Goal: Information Seeking & Learning: Find specific fact

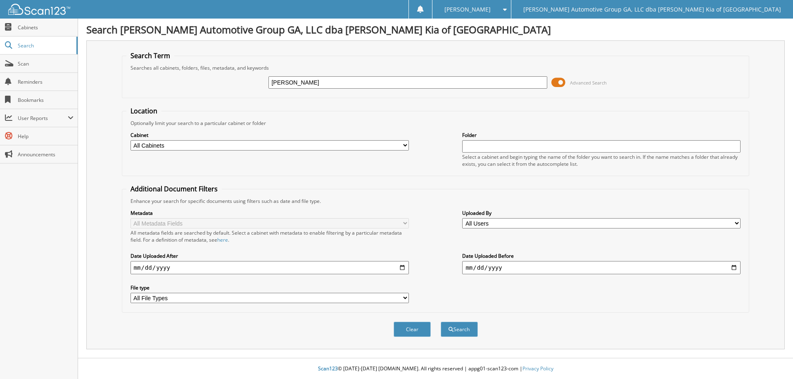
type input "renee"
click at [441, 322] on button "Search" at bounding box center [459, 329] width 37 height 15
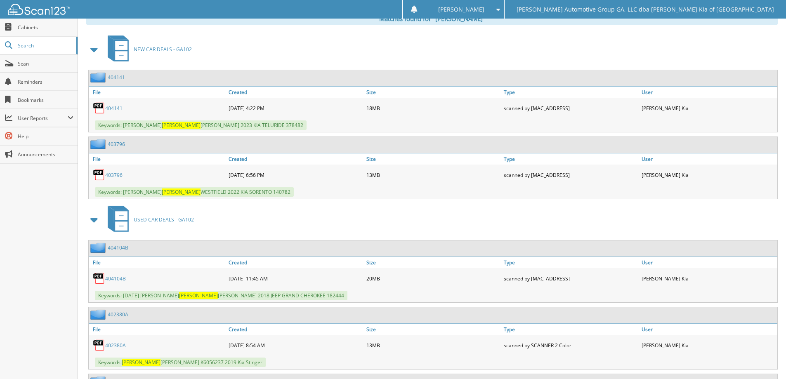
scroll to position [308, 0]
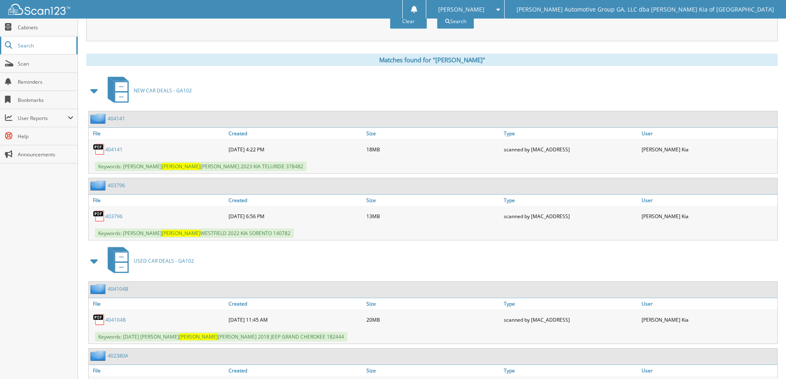
click at [42, 47] on span "Search" at bounding box center [45, 45] width 54 height 7
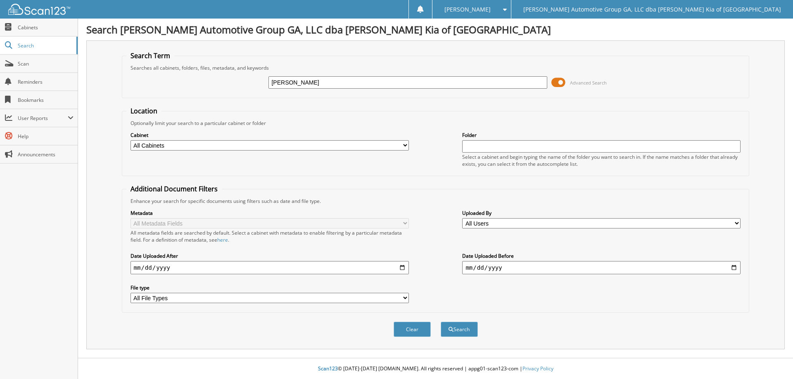
type input "[PERSON_NAME]"
click at [441, 322] on button "Search" at bounding box center [459, 329] width 37 height 15
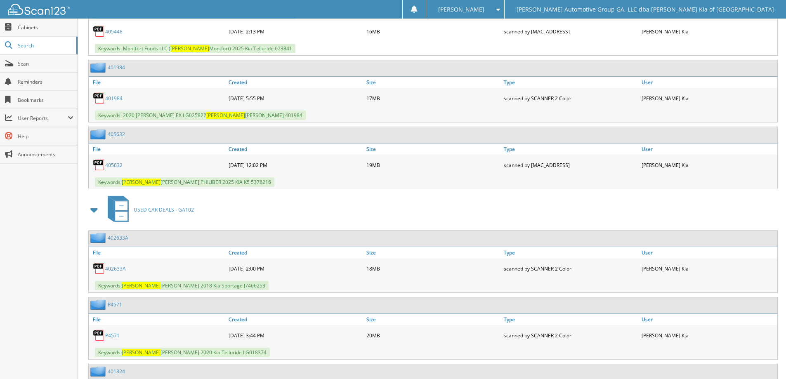
scroll to position [754, 0]
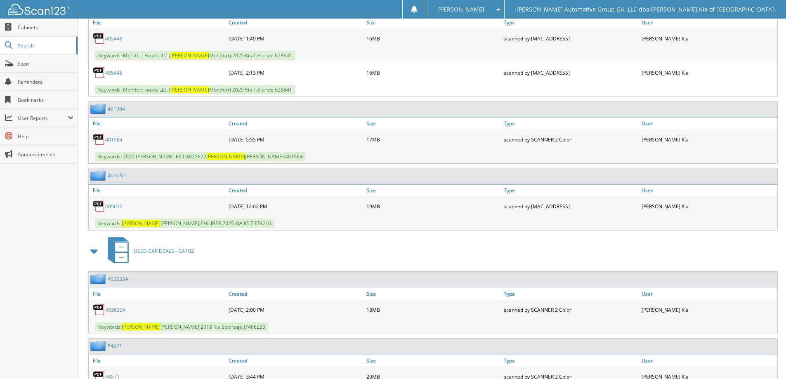
click at [108, 208] on link "405632" at bounding box center [113, 206] width 17 height 7
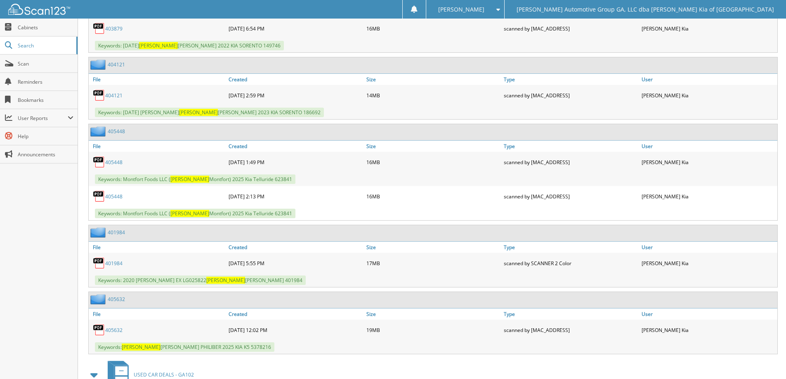
scroll to position [589, 0]
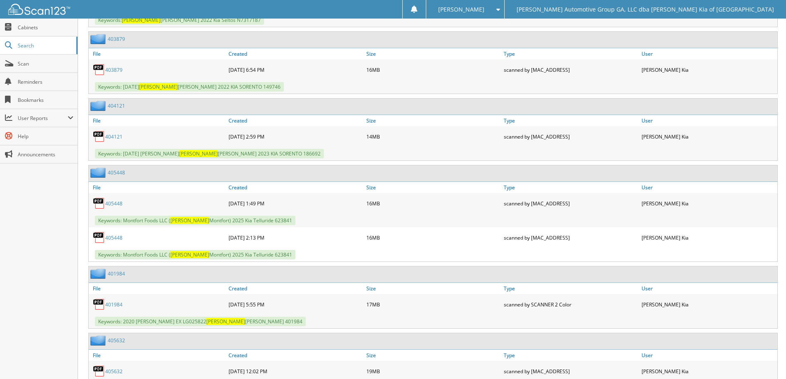
click at [116, 137] on link "404121" at bounding box center [113, 136] width 17 height 7
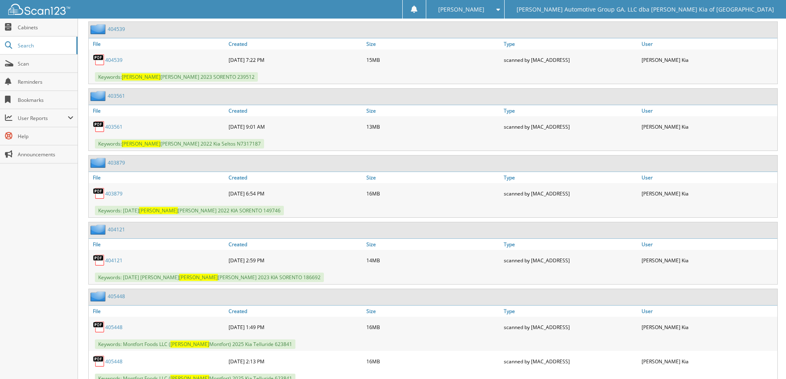
scroll to position [424, 0]
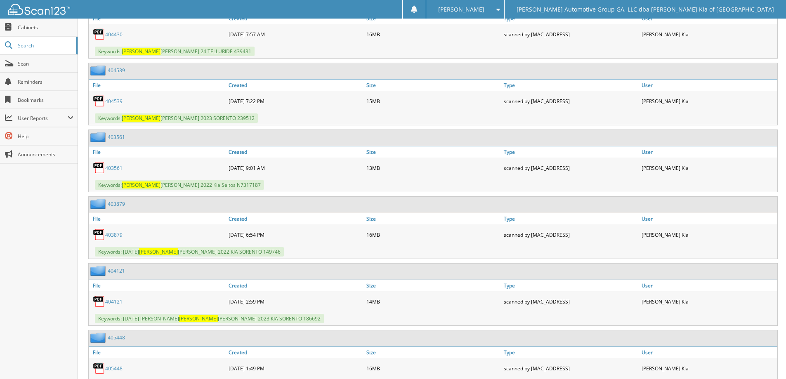
click at [113, 104] on link "404539" at bounding box center [113, 101] width 17 height 7
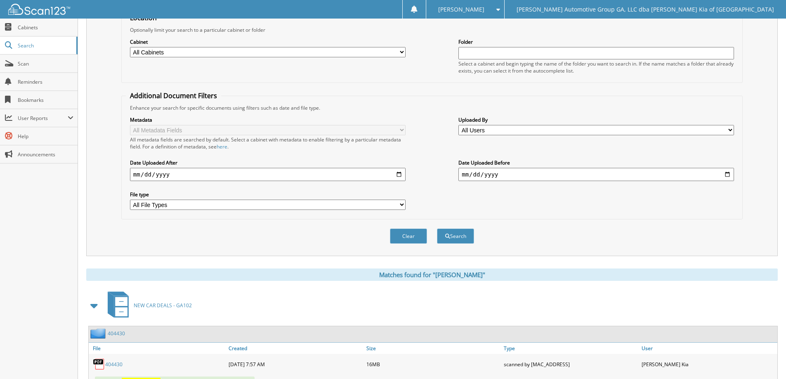
scroll to position [0, 0]
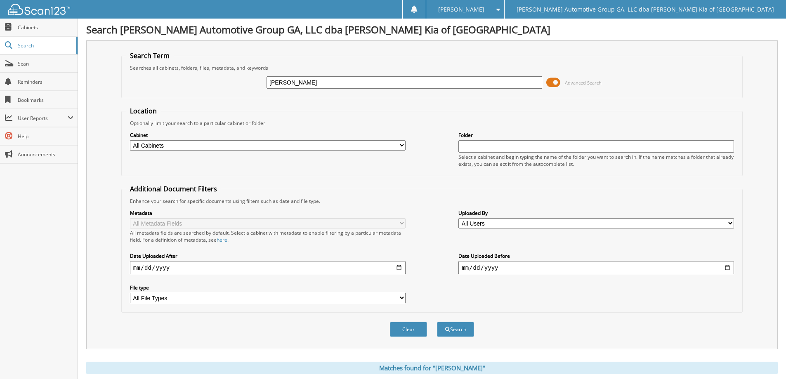
drag, startPoint x: 315, startPoint y: 88, endPoint x: 249, endPoint y: 88, distance: 66.1
click at [249, 88] on div "connie Advanced Search" at bounding box center [432, 82] width 613 height 22
type input "kimberly"
click at [437, 322] on button "Search" at bounding box center [455, 329] width 37 height 15
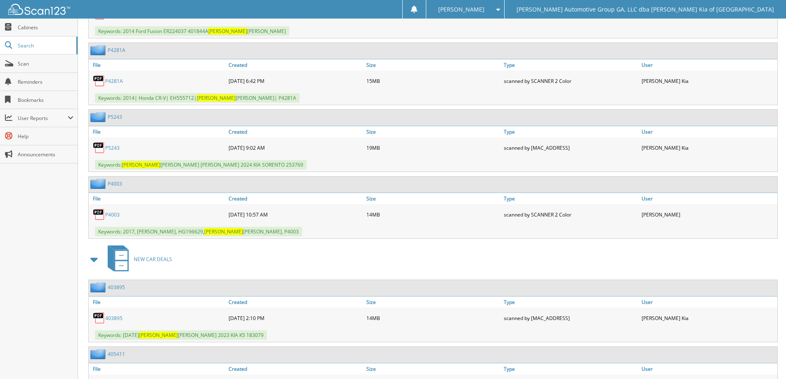
scroll to position [2512, 0]
